Goal: Task Accomplishment & Management: Manage account settings

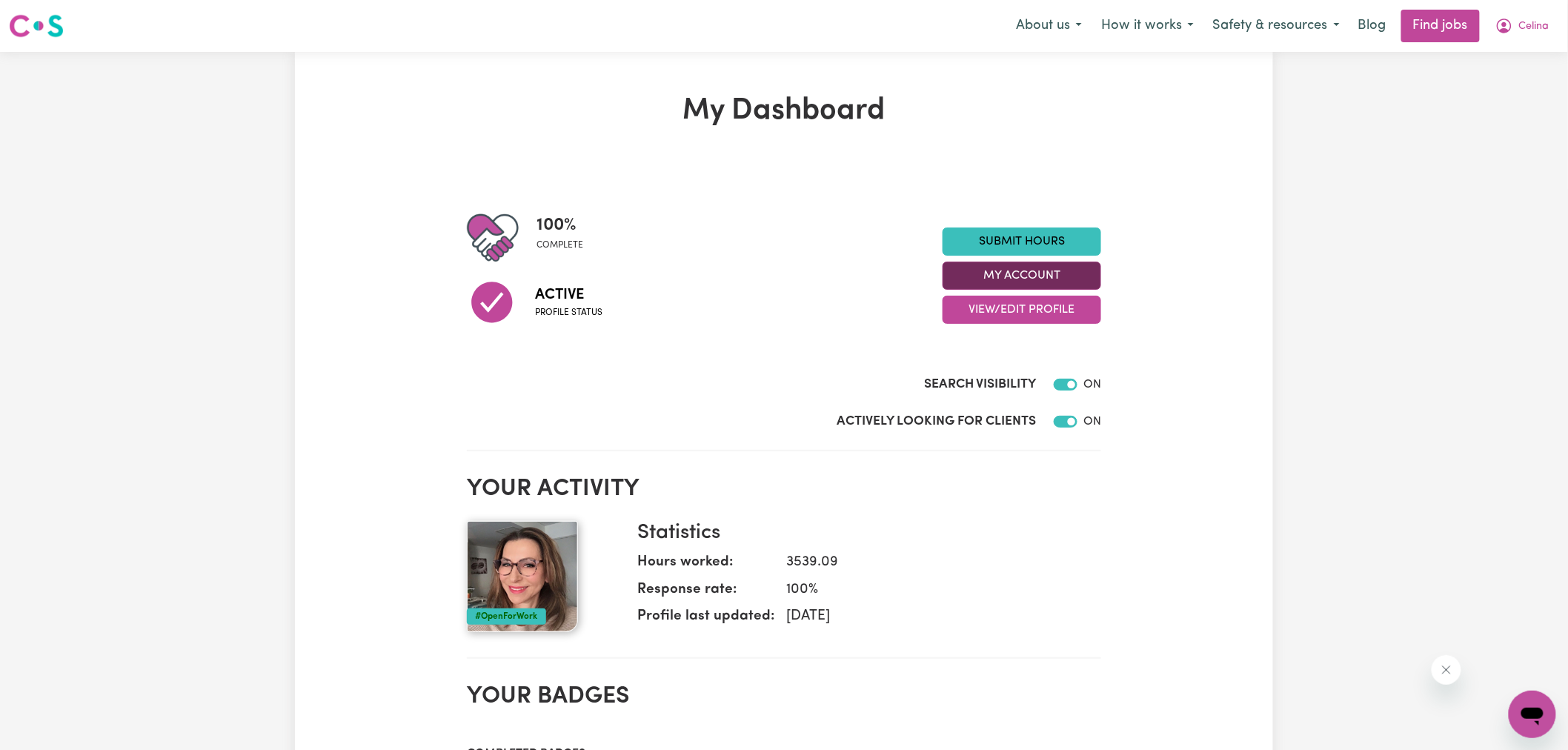
click at [1008, 275] on button "My Account" at bounding box center [1021, 275] width 158 height 28
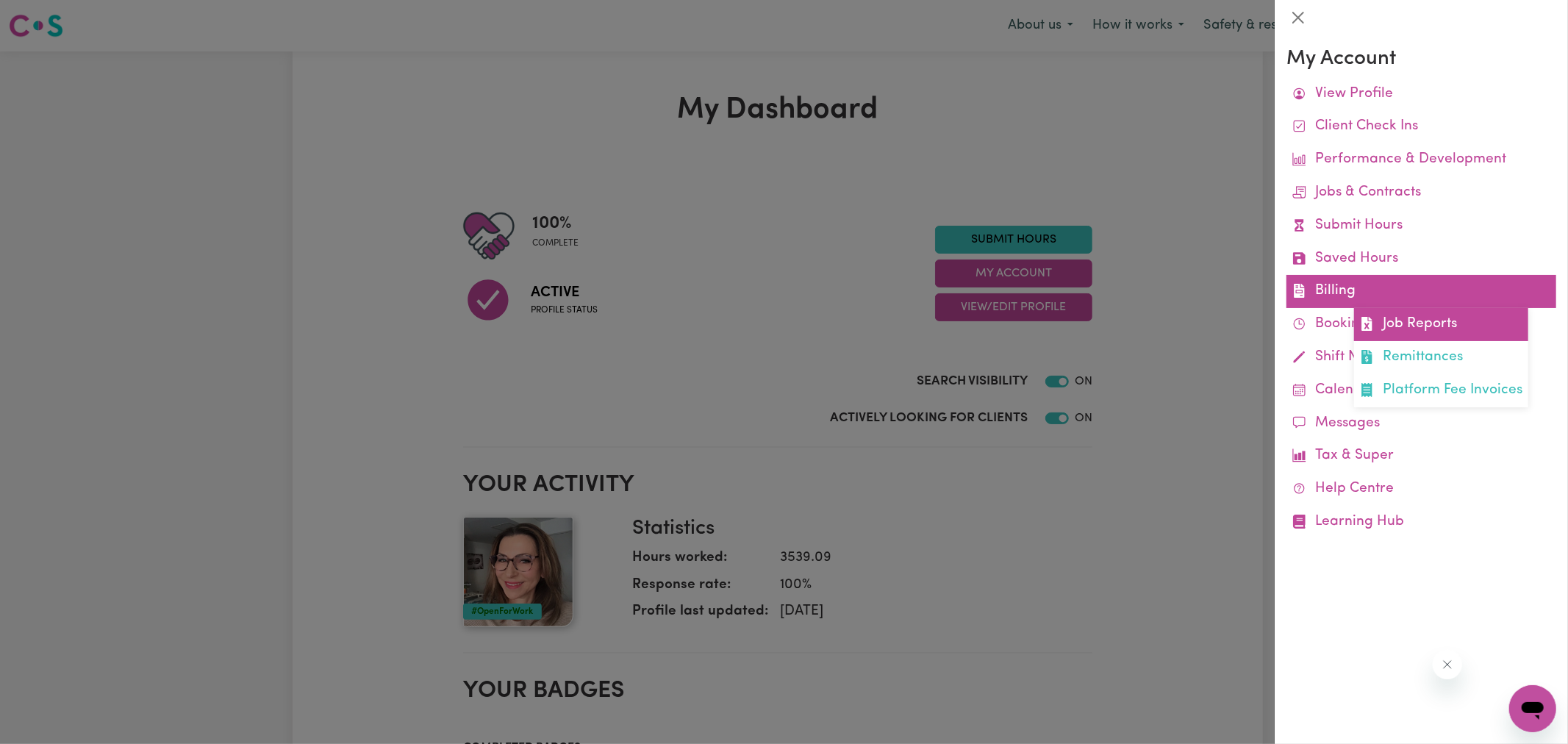
click at [1371, 329] on icon at bounding box center [1366, 324] width 10 height 14
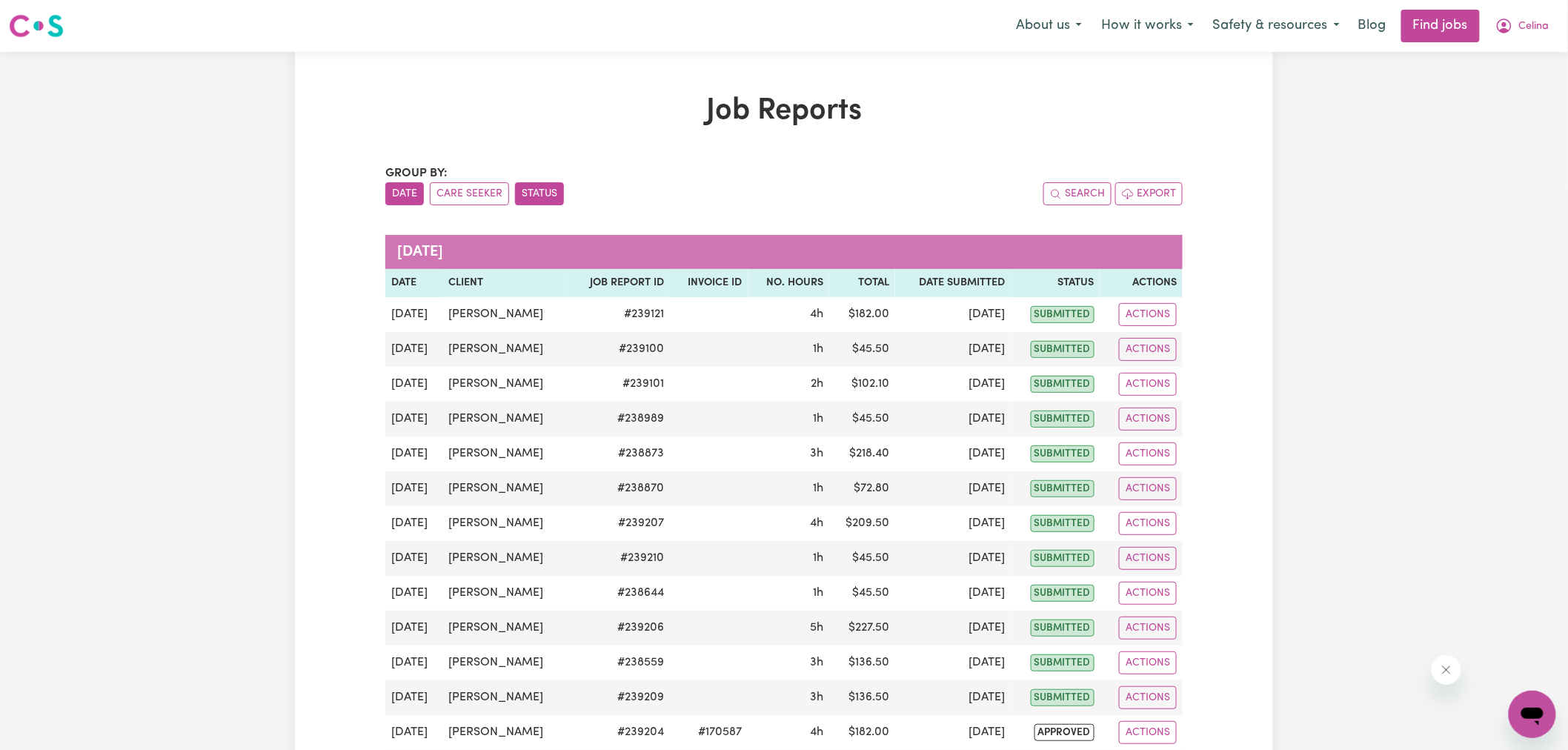
click at [543, 187] on button "Status" at bounding box center [539, 194] width 49 height 23
click at [545, 201] on button "Status" at bounding box center [539, 194] width 49 height 23
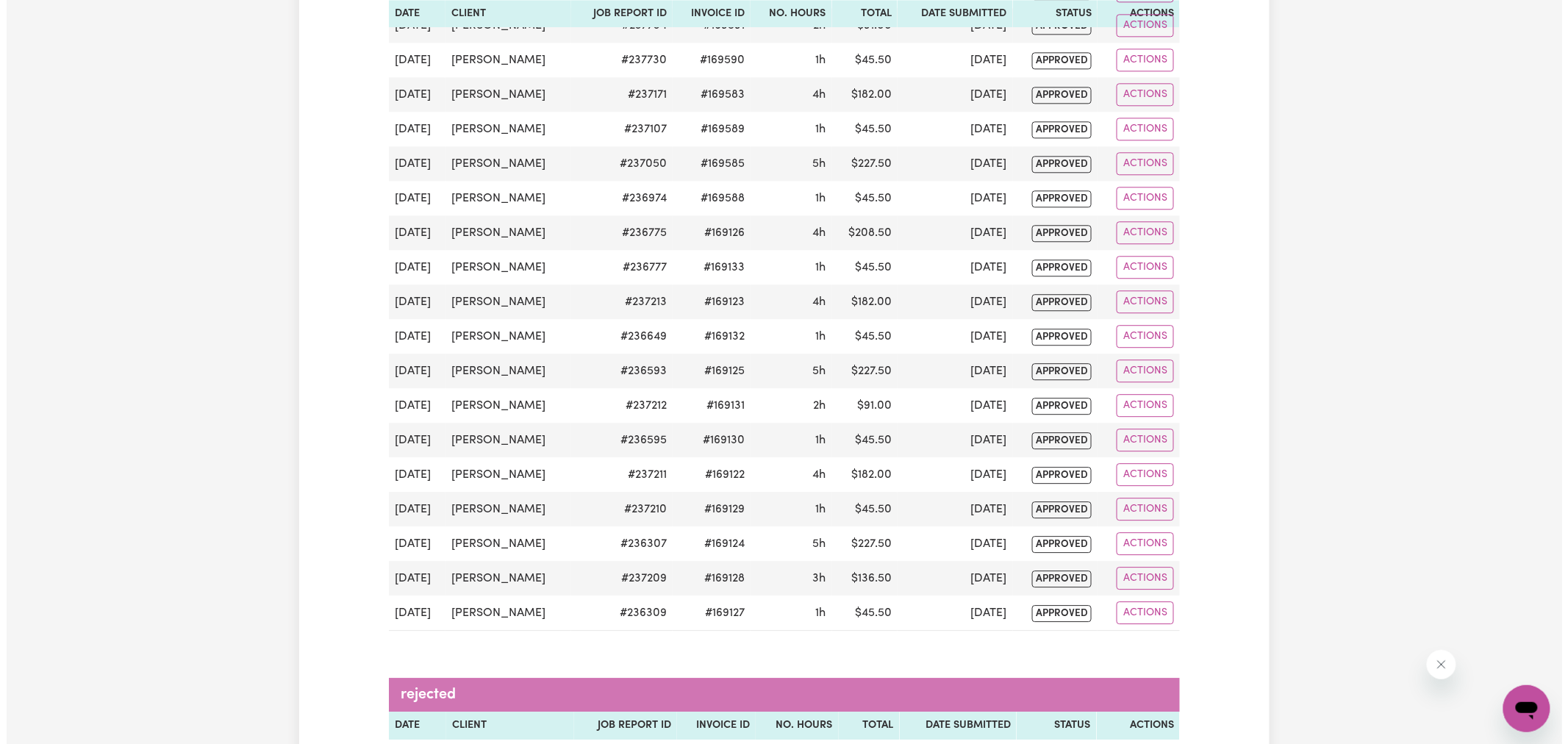
scroll to position [1798, 0]
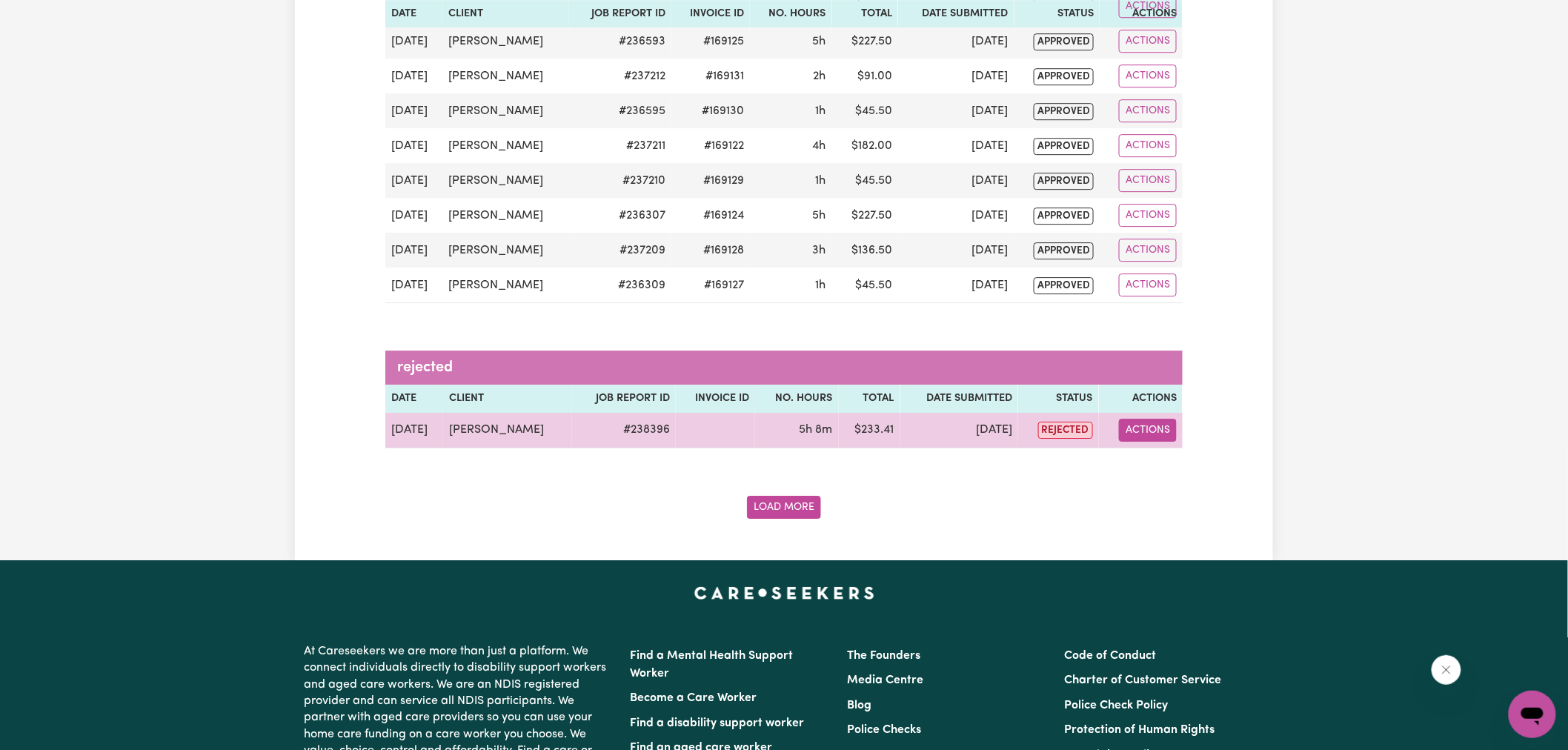
click at [1156, 442] on button "Actions" at bounding box center [1148, 430] width 58 height 23
click at [1160, 473] on link "View Job Report" at bounding box center [1179, 465] width 126 height 30
select select "pm"
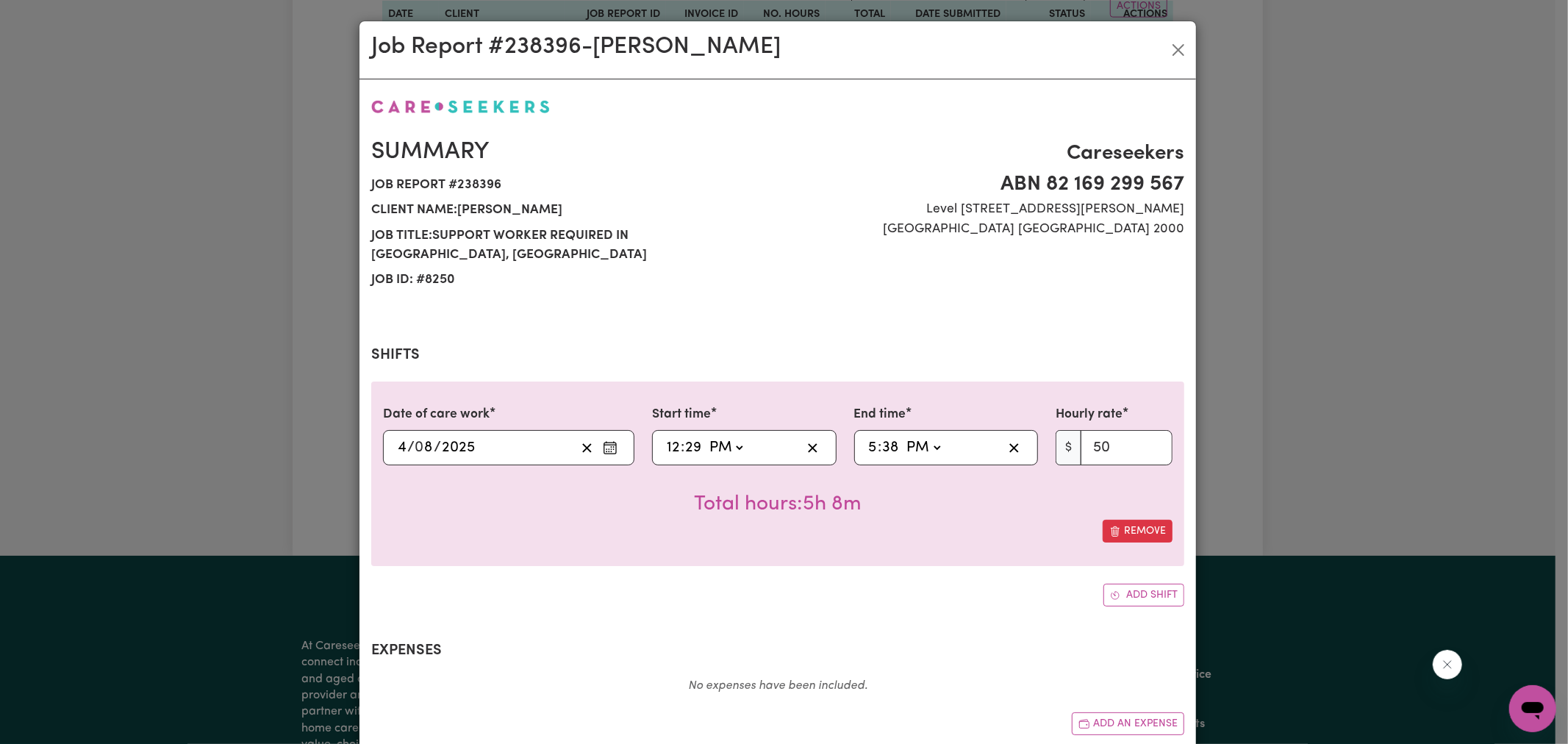
select select "50-Weekday"
click at [688, 437] on input "29" at bounding box center [693, 447] width 18 height 22
type input "12:03"
type input "3"
type input "12:30"
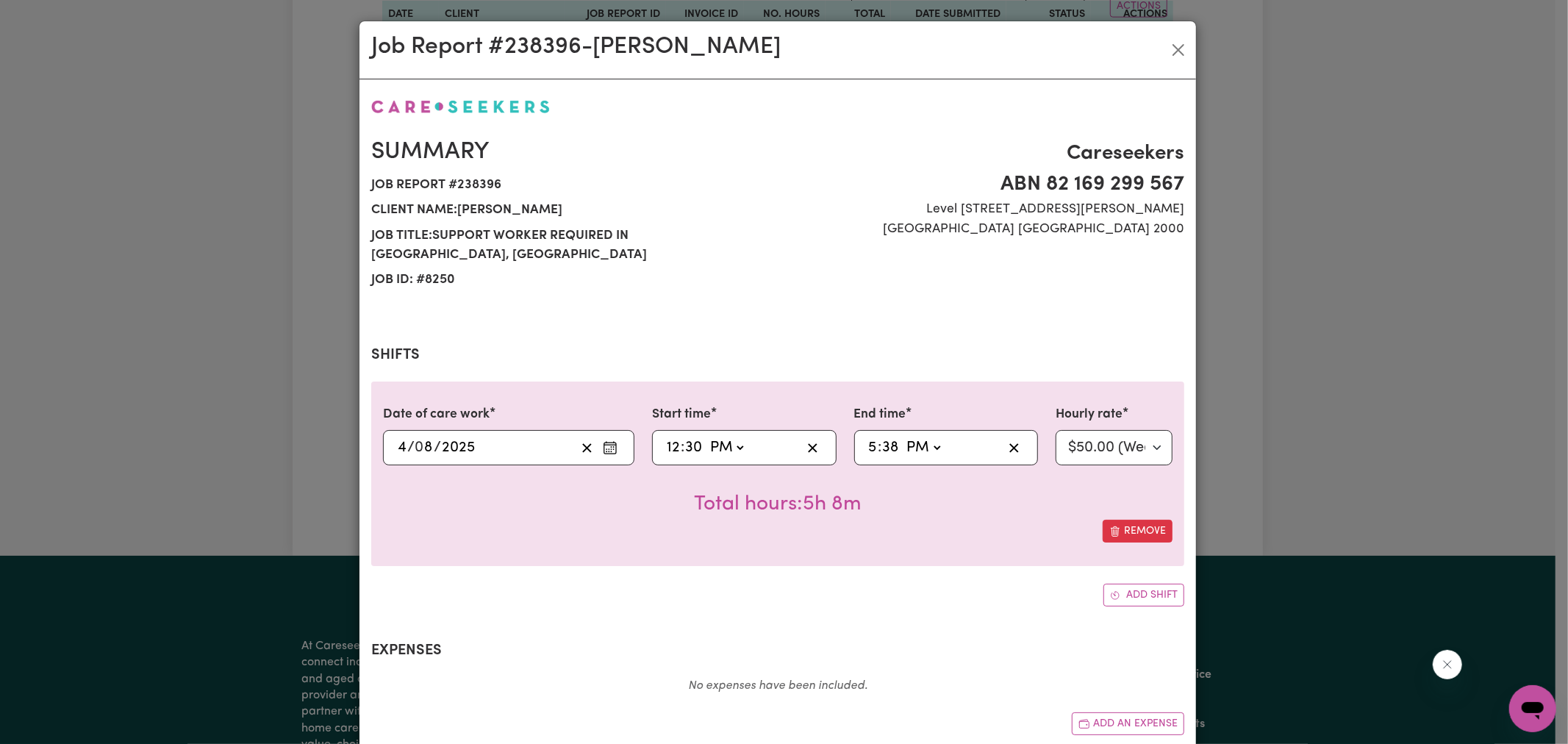
type input "30"
type input "17:03"
type input "3"
type input "17:30"
type input "30"
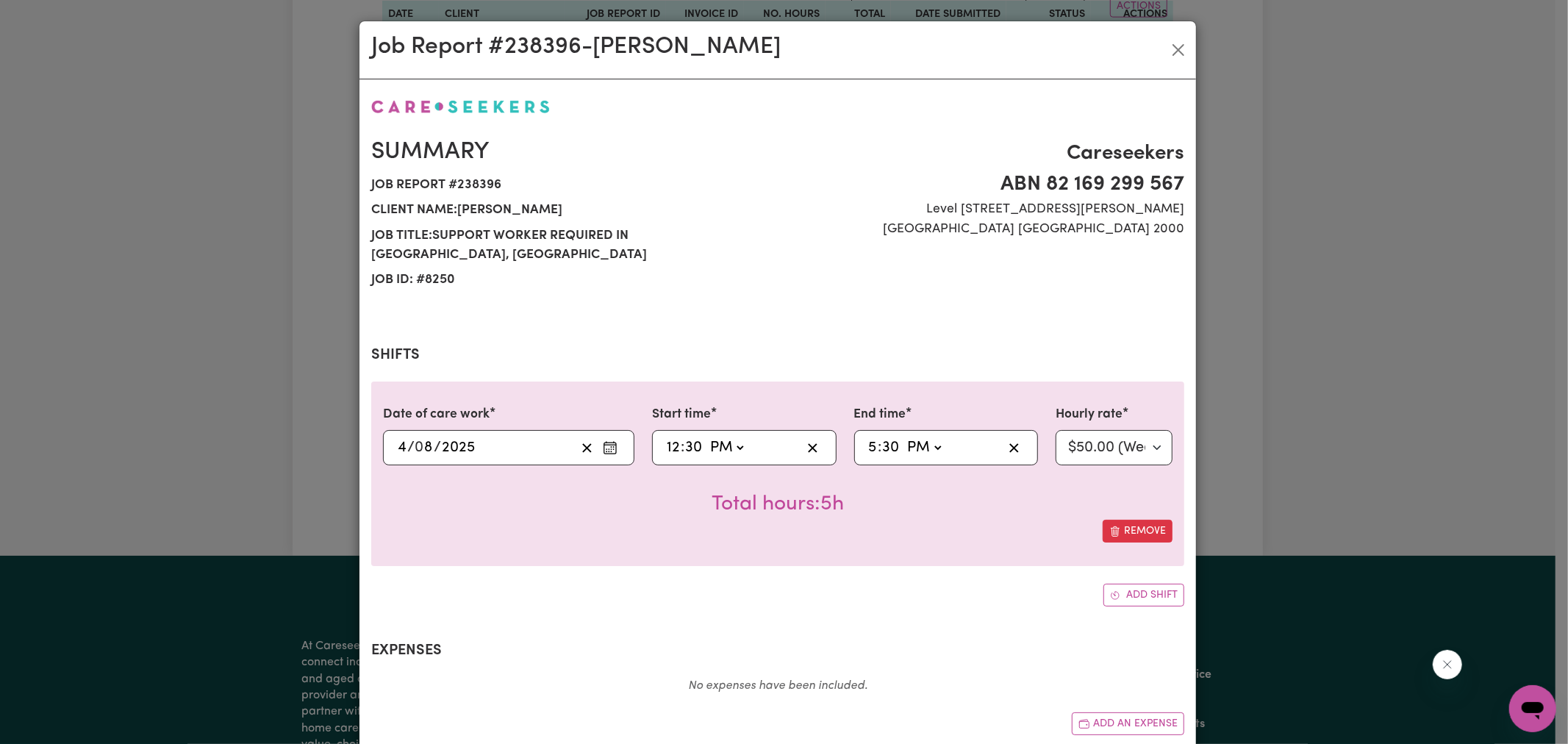
click at [1003, 591] on div "Summary Job report # 238396 Client name: [PERSON_NAME] Tesoiero Job title: Supp…" at bounding box center [778, 542] width 813 height 891
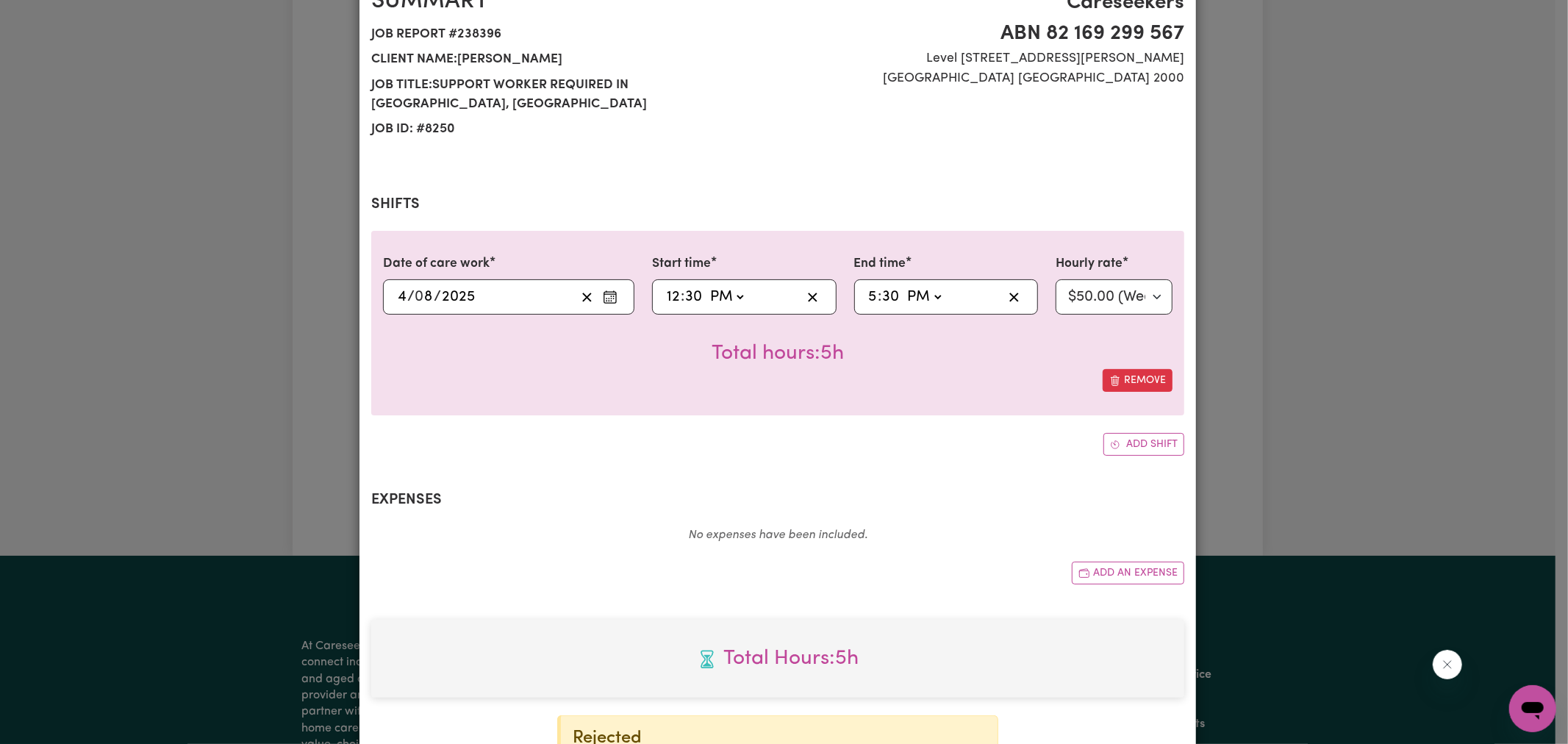
scroll to position [327, 0]
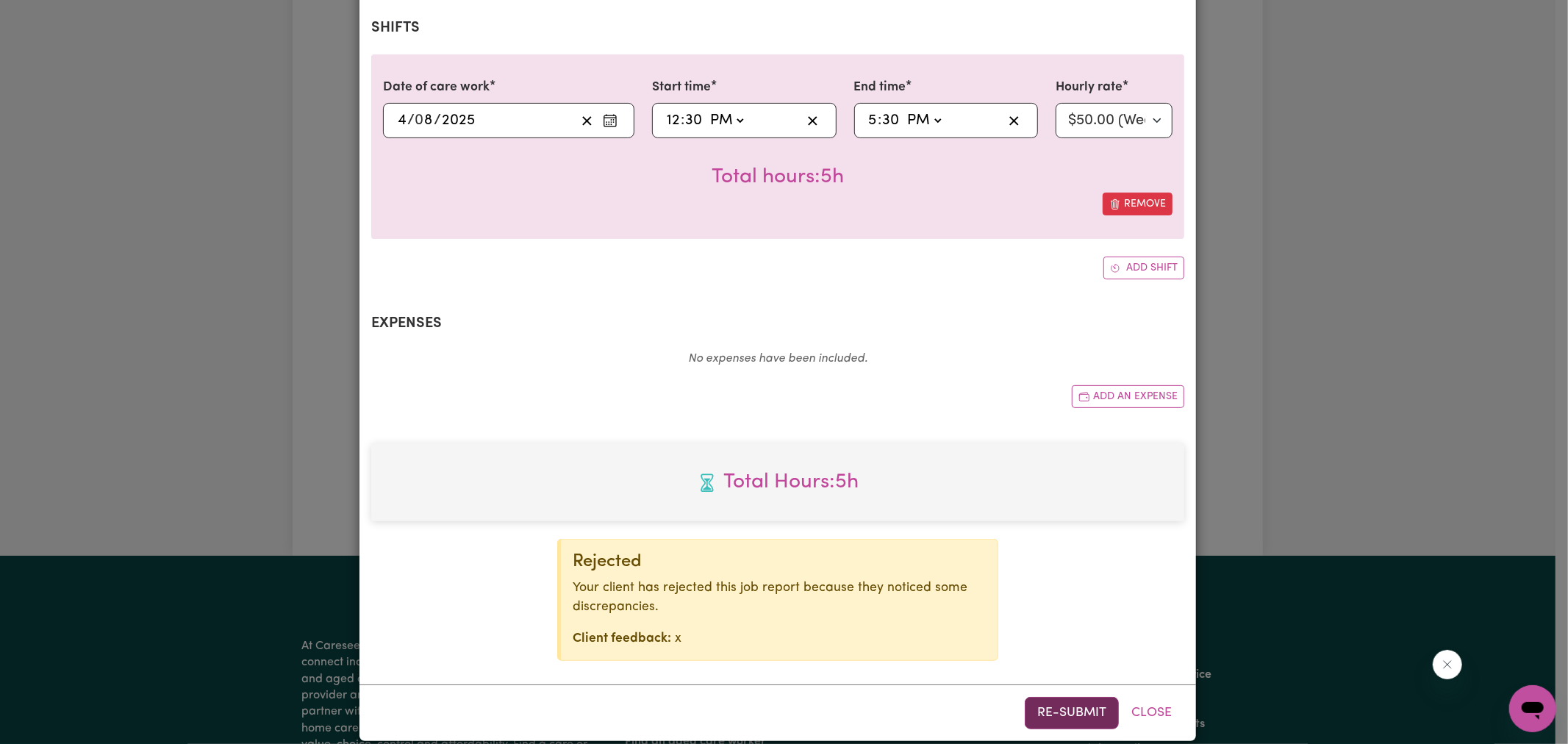
click at [1061, 698] on button "Re-submit" at bounding box center [1072, 714] width 94 height 33
click at [1364, 389] on div "Job Report # 238396 - [PERSON_NAME] Tesoiero Summary Job report # 238396 Client…" at bounding box center [784, 372] width 1568 height 744
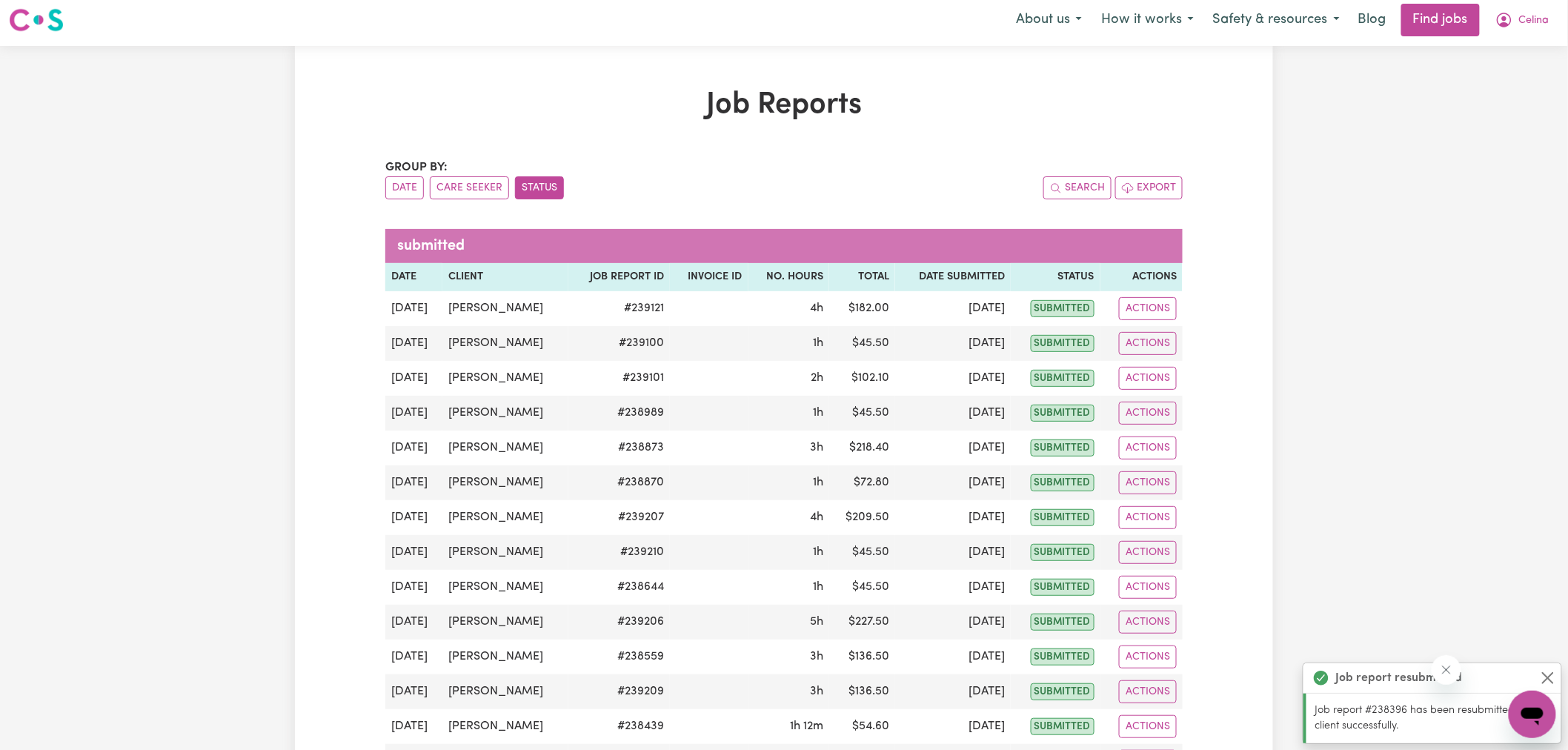
scroll to position [0, 0]
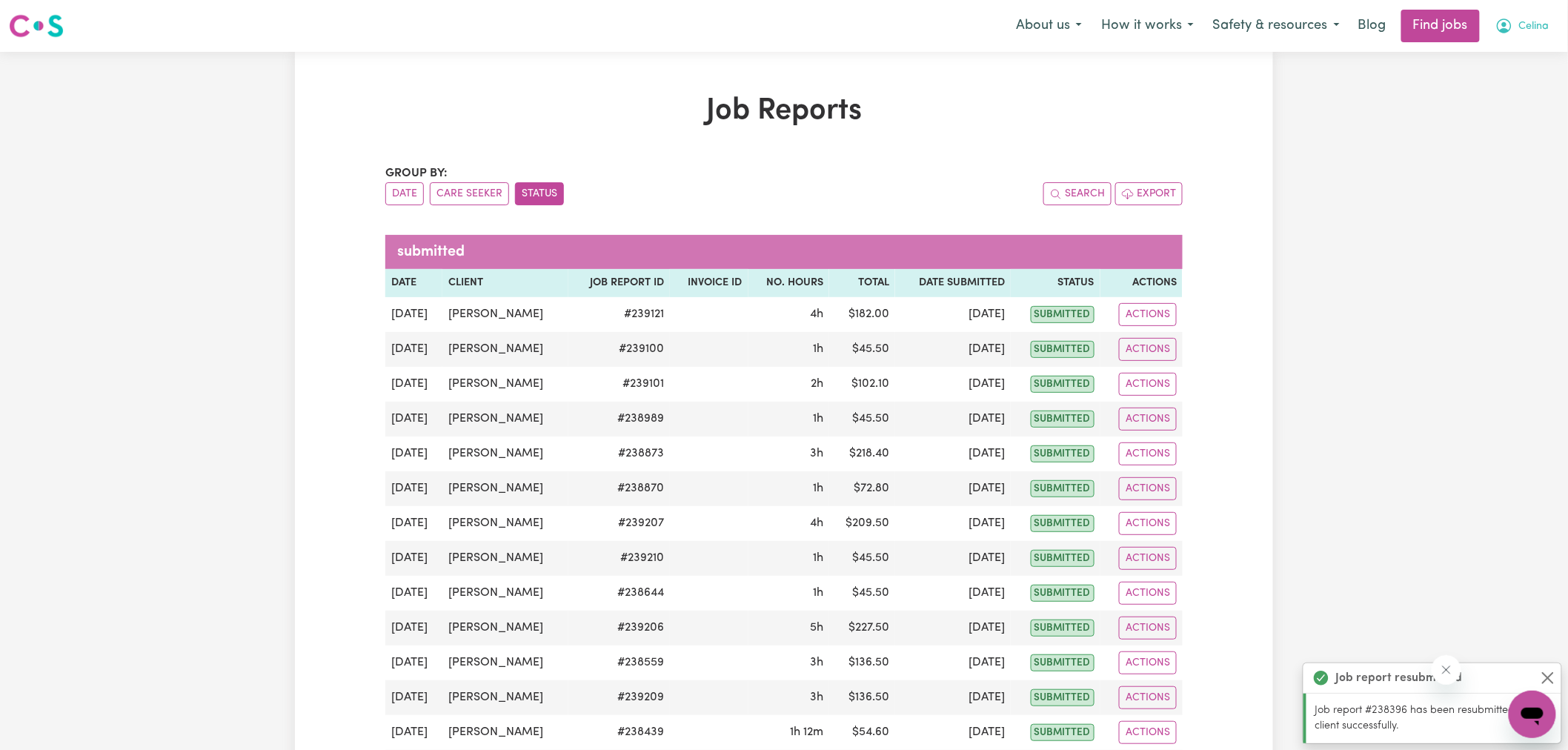
click at [1503, 20] on icon "My Account" at bounding box center [1504, 26] width 15 height 15
click at [1494, 112] on link "Logout" at bounding box center [1500, 113] width 117 height 28
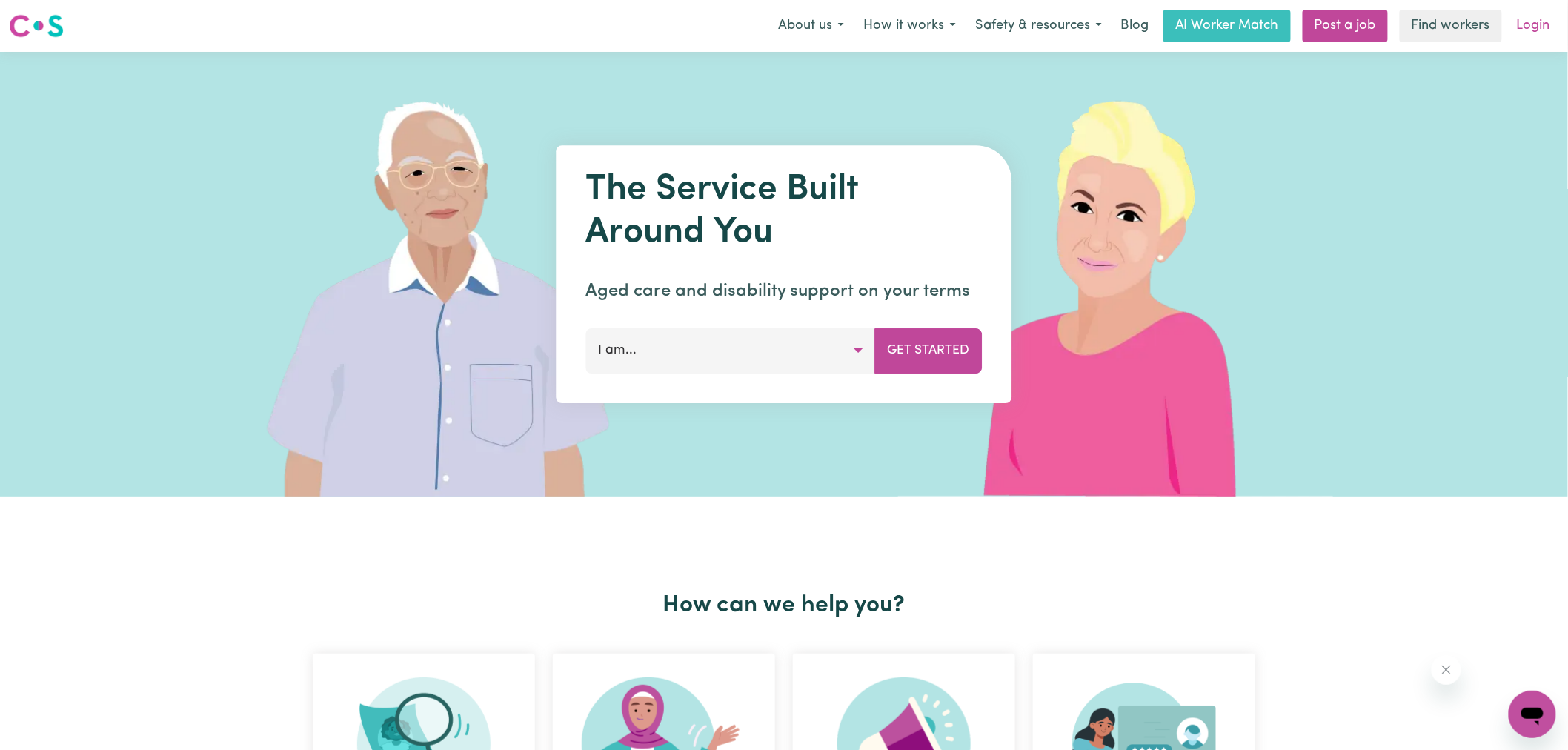
click at [1524, 26] on link "Login" at bounding box center [1534, 26] width 51 height 33
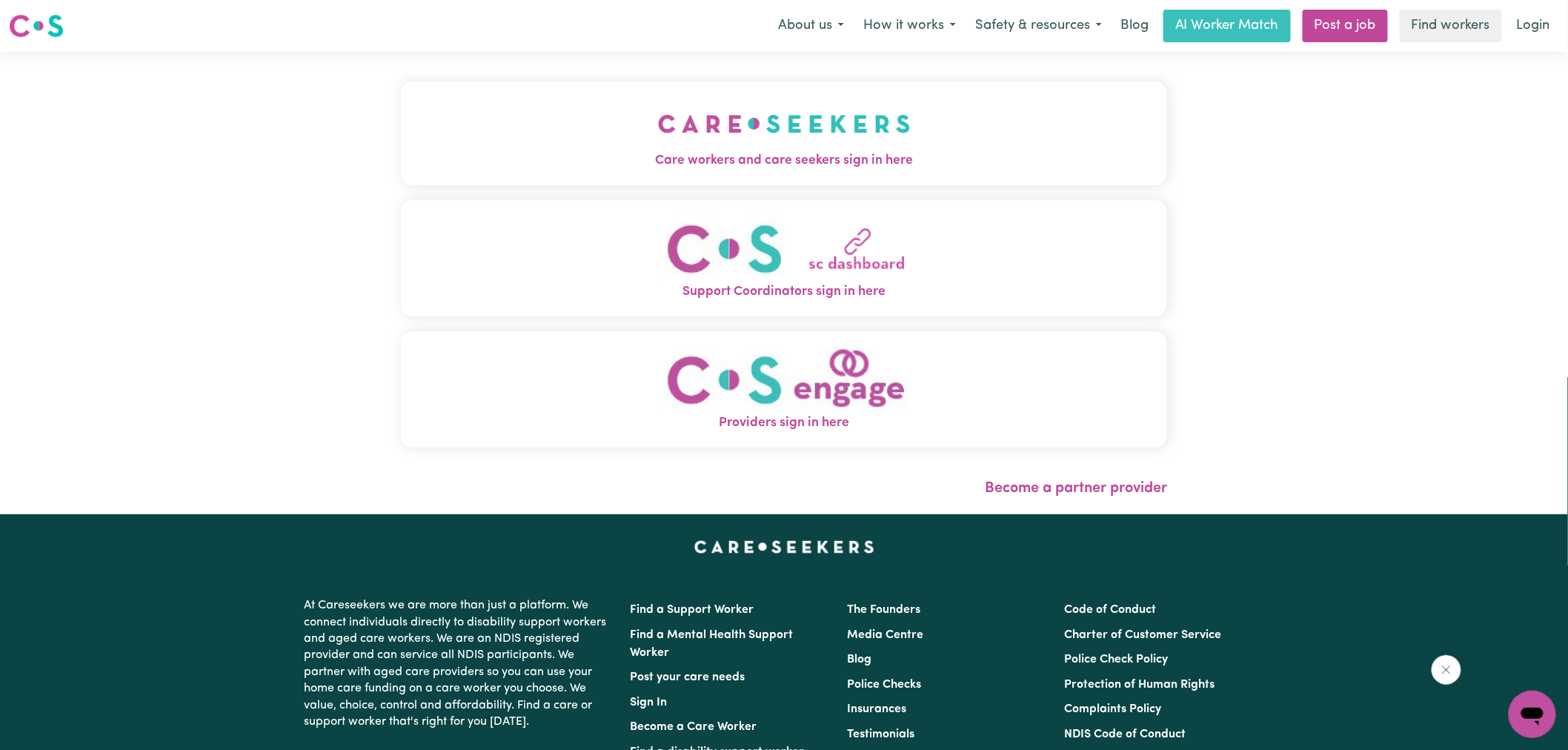
click at [731, 158] on span "Care workers and care seekers sign in here" at bounding box center [784, 161] width 766 height 20
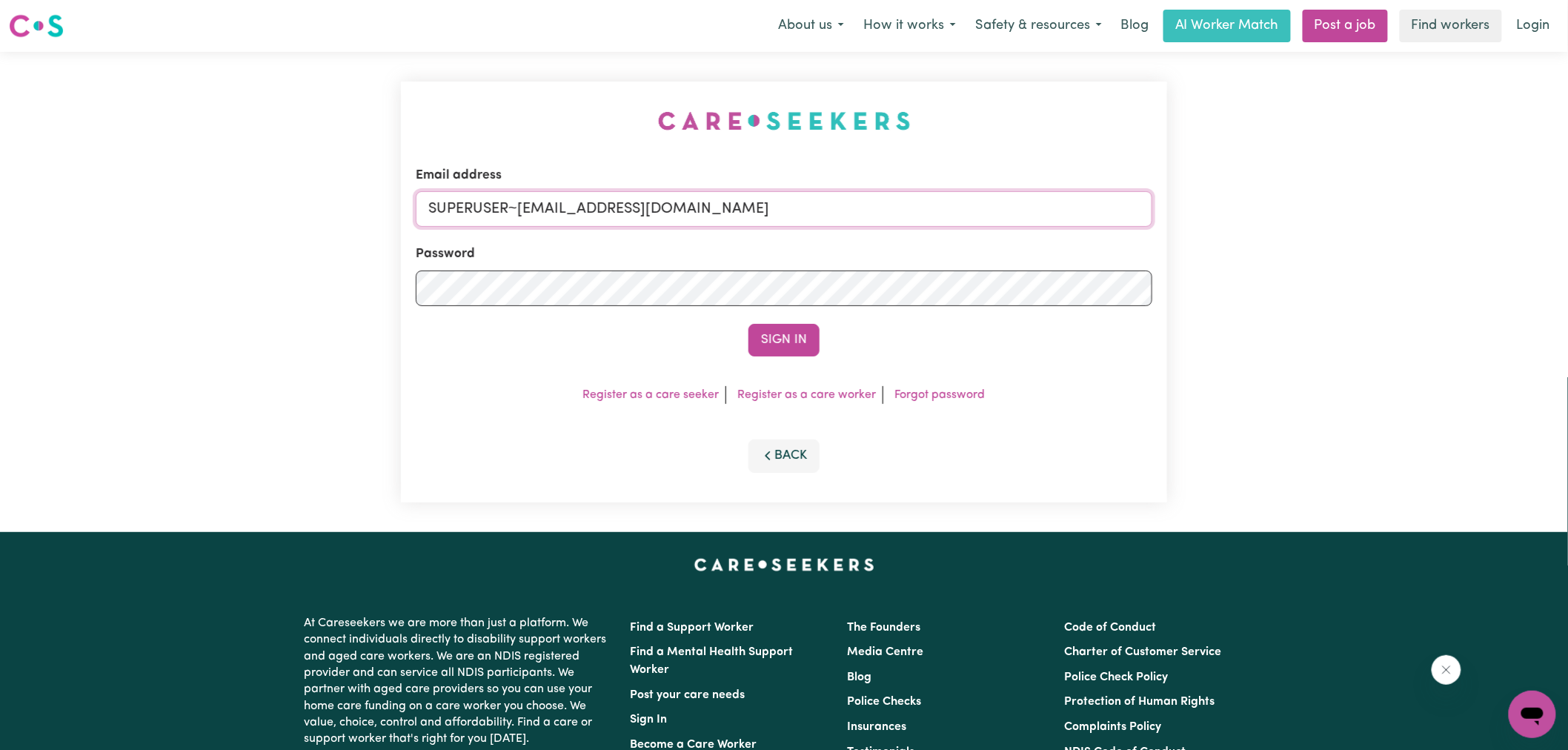
drag, startPoint x: 519, startPoint y: 204, endPoint x: 1398, endPoint y: 287, distance: 882.9
click at [1398, 287] on div "Email address SUPERUSER~[EMAIL_ADDRESS][DOMAIN_NAME] Password Sign In Register …" at bounding box center [784, 293] width 1568 height 481
type input "[EMAIL_ADDRESS][DOMAIN_NAME]"
click at [749, 324] on button "Sign In" at bounding box center [784, 340] width 71 height 33
